Goal: Information Seeking & Learning: Learn about a topic

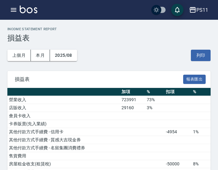
scroll to position [228, 0]
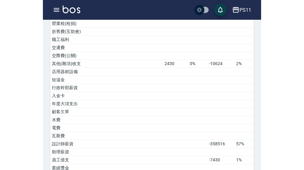
scroll to position [2, 0]
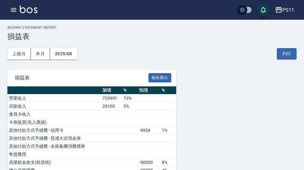
click at [14, 14] on button "button" at bounding box center [13, 10] width 12 height 12
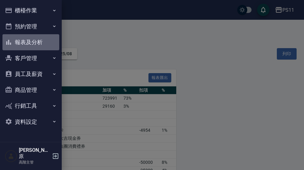
click at [41, 47] on button "報表及分析" at bounding box center [30, 42] width 57 height 16
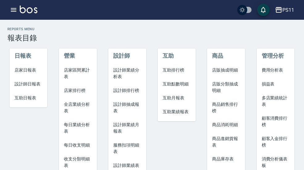
click at [218, 102] on span "多店業績統計表" at bounding box center [275, 101] width 28 height 13
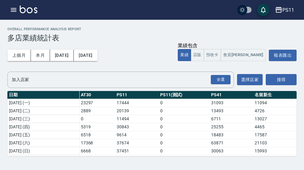
click at [70, 57] on button "[DATE]" at bounding box center [62, 55] width 24 height 11
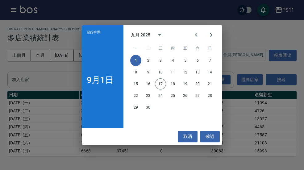
click at [193, 37] on icon "Previous month" at bounding box center [195, 34] width 7 height 7
click at [195, 35] on icon "Previous month" at bounding box center [195, 34] width 7 height 7
click at [194, 35] on icon "Previous month" at bounding box center [195, 34] width 7 height 7
click at [196, 32] on icon "Previous month" at bounding box center [195, 34] width 7 height 7
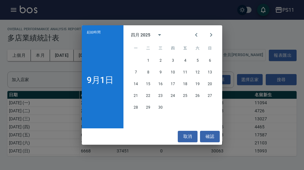
click at [157, 34] on icon "calendar view is open, switch to year view" at bounding box center [159, 34] width 7 height 7
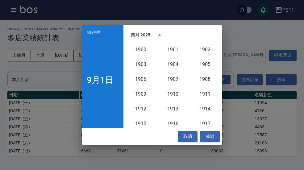
scroll to position [571, 0]
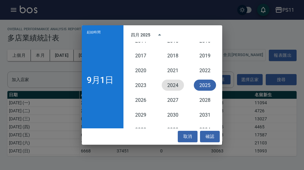
click at [172, 84] on button "2024" at bounding box center [172, 84] width 22 height 11
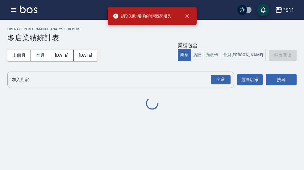
click at [188, 15] on icon "close" at bounding box center [187, 16] width 4 height 4
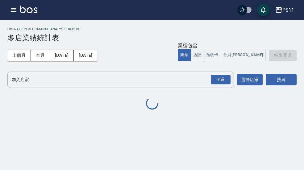
click at [97, 57] on button "[DATE]" at bounding box center [85, 55] width 23 height 11
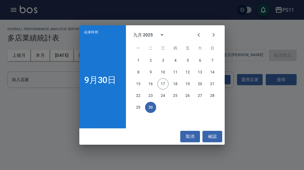
click at [218, 39] on div "結束時間 9月30日 九月 2025 一 二 三 四 五 六 日 1 2 3 4 5 6 7 8 9 10 11 12 13 14 15 16 17 18 1…" at bounding box center [152, 85] width 304 height 170
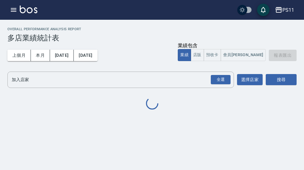
click at [97, 57] on button "[DATE]" at bounding box center [85, 55] width 23 height 11
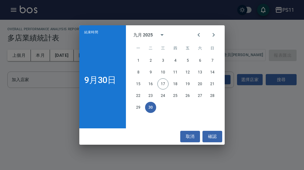
click at [199, 35] on icon "Previous month" at bounding box center [198, 34] width 7 height 7
click at [200, 35] on icon "Previous month" at bounding box center [198, 34] width 7 height 7
click at [197, 35] on icon "Previous month" at bounding box center [198, 34] width 7 height 7
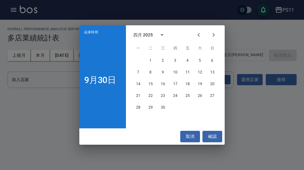
click at [197, 34] on icon "Previous month" at bounding box center [198, 34] width 7 height 7
click at [193, 35] on button "Previous month" at bounding box center [198, 34] width 15 height 15
click at [193, 34] on button "Previous month" at bounding box center [198, 34] width 15 height 15
click at [153, 120] on button "31" at bounding box center [150, 118] width 11 height 11
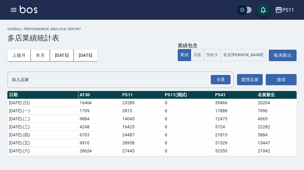
click at [68, 55] on button "[DATE]" at bounding box center [62, 55] width 24 height 11
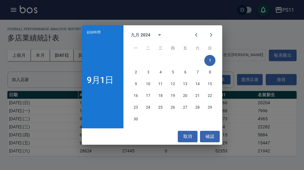
click at [160, 37] on icon "calendar view is open, switch to year view" at bounding box center [159, 34] width 7 height 7
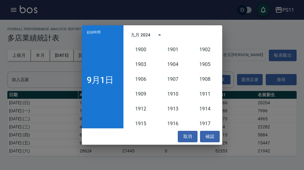
scroll to position [571, 0]
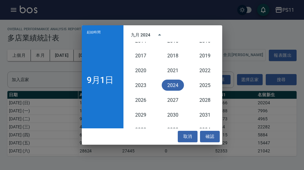
click at [176, 86] on button "2024" at bounding box center [172, 84] width 22 height 11
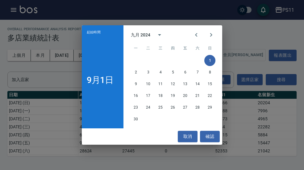
click at [194, 31] on button "Previous month" at bounding box center [196, 34] width 15 height 15
click at [194, 30] on button "Previous month" at bounding box center [196, 34] width 15 height 15
click at [198, 35] on icon "Previous month" at bounding box center [195, 34] width 7 height 7
click at [197, 35] on icon "Previous month" at bounding box center [195, 34] width 7 height 7
click at [196, 35] on icon "Previous month" at bounding box center [196, 35] width 2 height 4
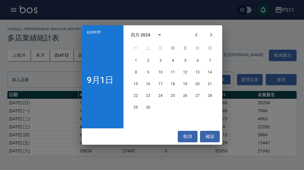
click at [192, 36] on button "Previous month" at bounding box center [196, 34] width 15 height 15
click at [193, 36] on icon "Previous month" at bounding box center [195, 34] width 7 height 7
click at [137, 60] on button "1" at bounding box center [135, 60] width 11 height 11
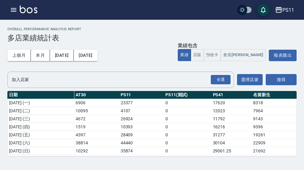
click at [218, 56] on button "預收卡" at bounding box center [211, 55] width 17 height 12
click at [218, 79] on div "全選" at bounding box center [220, 80] width 20 height 10
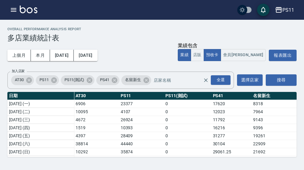
click at [218, 74] on button "搜尋" at bounding box center [280, 79] width 31 height 11
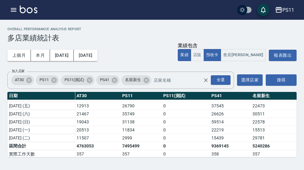
scroll to position [2890, 0]
